Goal: Obtain resource: Obtain resource

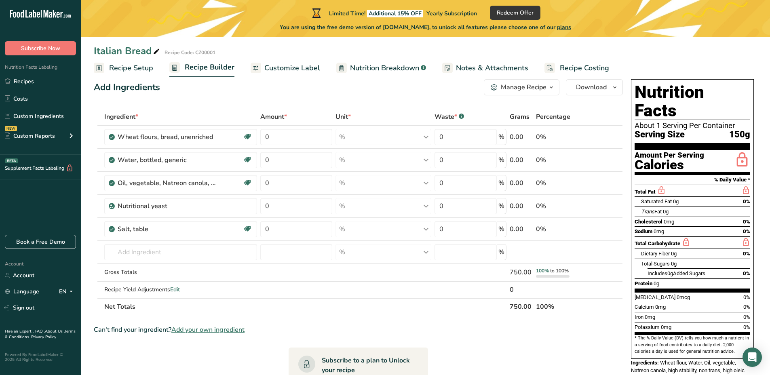
scroll to position [18, 0]
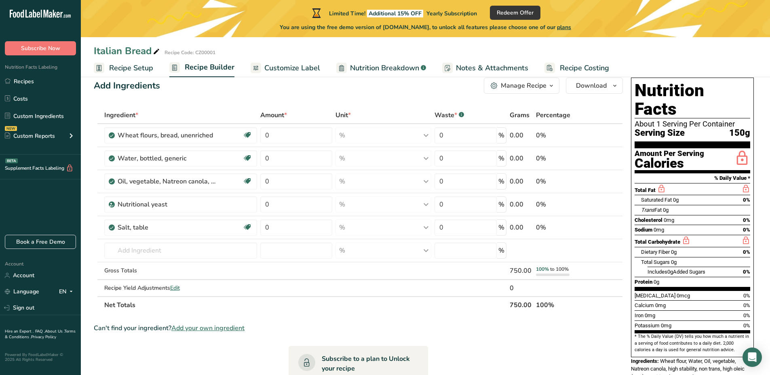
drag, startPoint x: 632, startPoint y: 343, endPoint x: 674, endPoint y: 365, distance: 47.7
click at [674, 365] on div "Nutrition Facts About 1 Serving Per Container Serving Size 150g Amount Per Serv…" at bounding box center [692, 233] width 129 height 318
drag, startPoint x: 672, startPoint y: 366, endPoint x: 631, endPoint y: 342, distance: 47.5
click at [631, 342] on div "Nutrition Facts About 1 Serving Per Container Serving Size 150g Amount Per Serv…" at bounding box center [692, 233] width 129 height 318
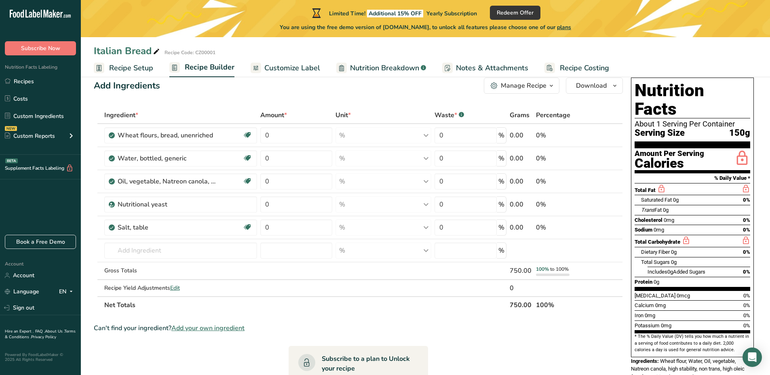
copy div "Ingredients: Wheat flour, Water, Oil, vegetable, Natreon canola, high stability…"
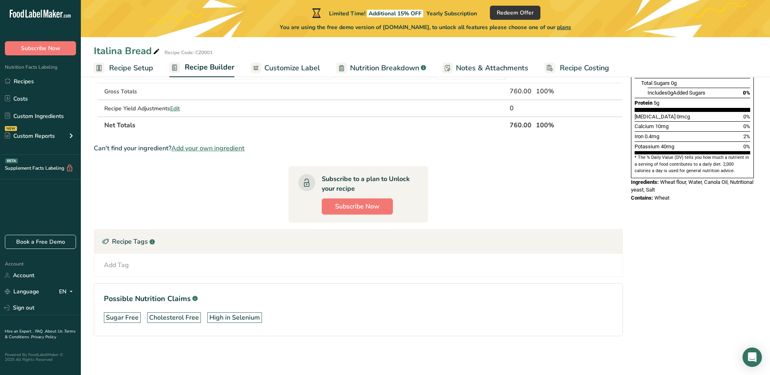
click at [682, 154] on section "* The % Daily Value (DV) tells you how much a nutrient in a serving of food con…" at bounding box center [692, 164] width 116 height 20
click at [675, 188] on div "Nutrition Facts 10 Servings Per Container Serving Size 76g Amount Per Serving C…" at bounding box center [692, 52] width 129 height 315
drag, startPoint x: 686, startPoint y: 173, endPoint x: 630, endPoint y: 166, distance: 56.9
click at [630, 166] on div "Nutrition Facts 10 Servings Per Container Serving Size 76g Amount Per Serving C…" at bounding box center [692, 50] width 129 height 310
click at [647, 195] on span "Contains:" at bounding box center [642, 198] width 22 height 6
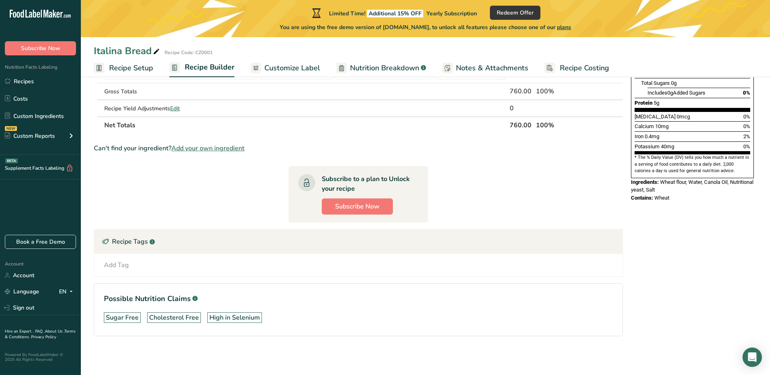
drag, startPoint x: 675, startPoint y: 180, endPoint x: 618, endPoint y: 164, distance: 59.6
click at [618, 164] on div "Add Ingredients Manage Recipe Delete Recipe Duplicate Recipe Scale Recipe Save …" at bounding box center [425, 128] width 663 height 467
click at [637, 179] on span "Wheat flour, Water, Canola Oil, Nutritional yeast, Salt" at bounding box center [692, 186] width 122 height 14
drag, startPoint x: 631, startPoint y: 164, endPoint x: 671, endPoint y: 180, distance: 43.3
click at [671, 180] on div "Nutrition Facts 10 Servings Per Container Serving Size 76g Amount Per Serving C…" at bounding box center [692, 50] width 129 height 310
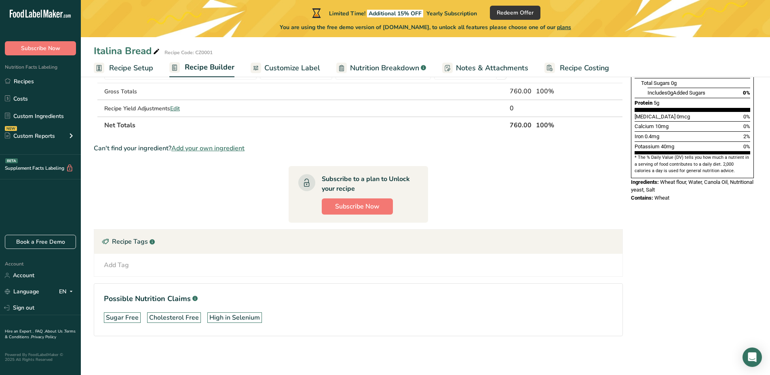
copy div "Ingredients: Wheat flour, Water, Canola Oil, Nutritional yeast, Salt Contains: …"
